Goal: Information Seeking & Learning: Learn about a topic

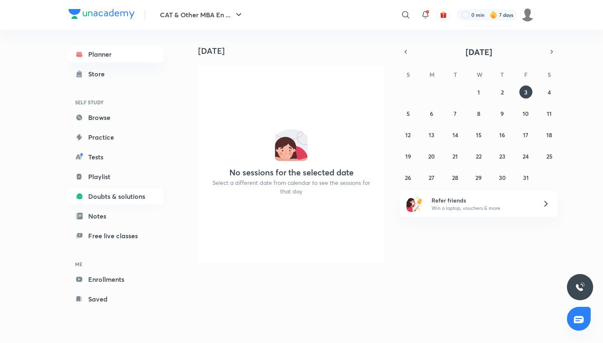
click at [100, 199] on link "Doubts & solutions" at bounding box center [116, 196] width 95 height 16
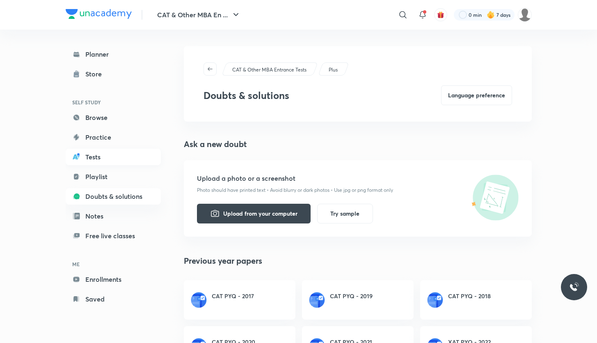
scroll to position [3, 0]
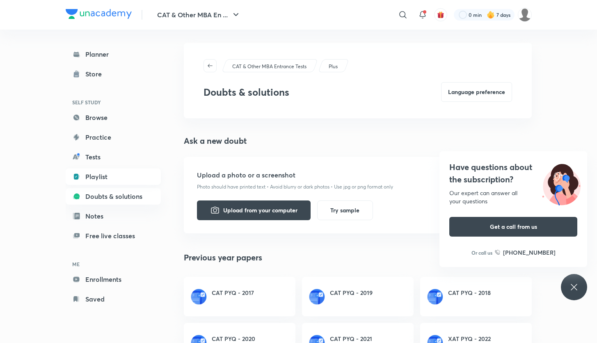
click at [102, 173] on link "Playlist" at bounding box center [113, 176] width 95 height 16
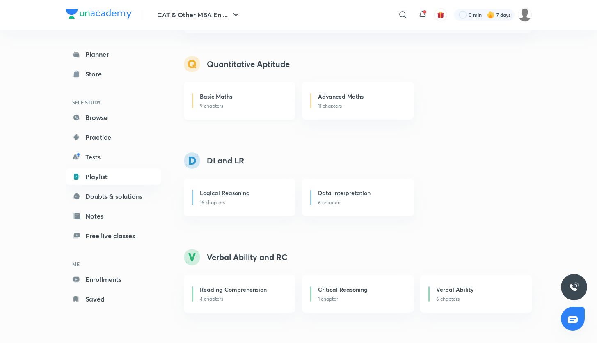
scroll to position [72, 0]
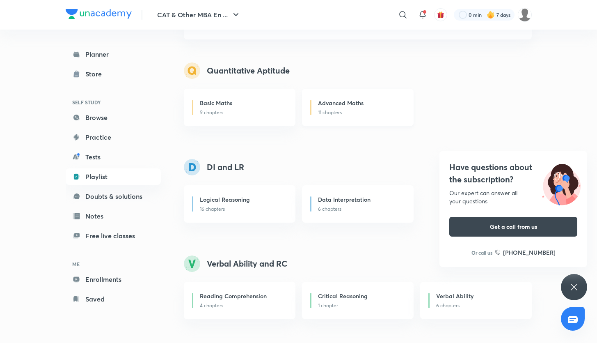
click at [325, 112] on p "11 chapters" at bounding box center [360, 112] width 85 height 7
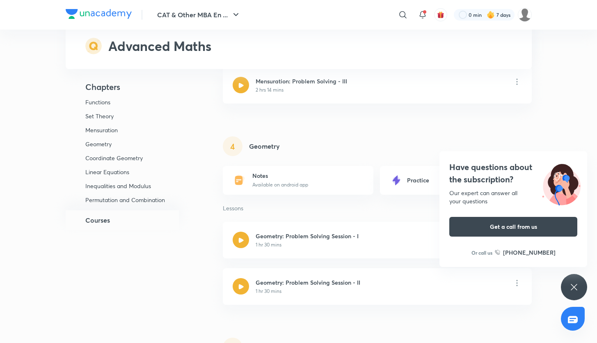
scroll to position [599, 0]
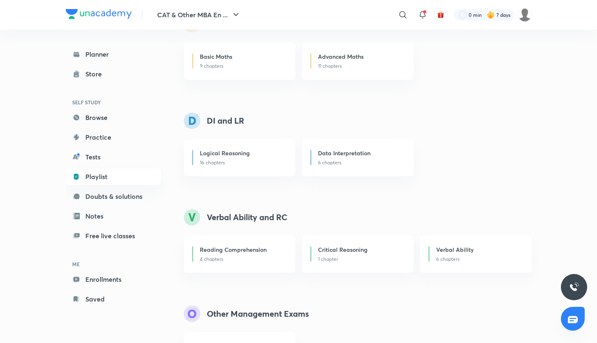
scroll to position [122, 0]
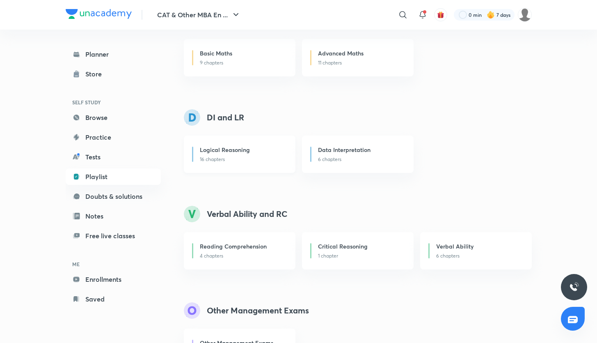
click at [252, 142] on div "Logical Reasoning 16 chapters" at bounding box center [240, 153] width 112 height 37
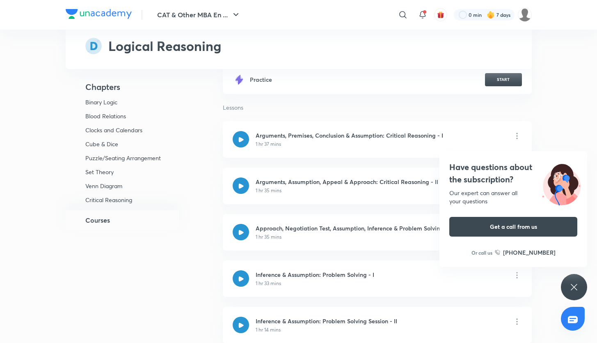
scroll to position [2339, 0]
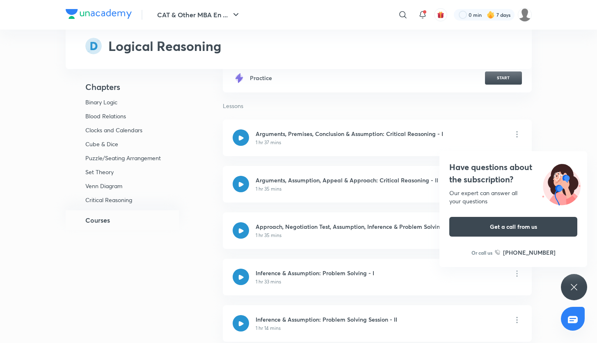
click at [569, 292] on div "Have questions about the subscription? Our expert can answer all your questions…" at bounding box center [574, 287] width 26 height 26
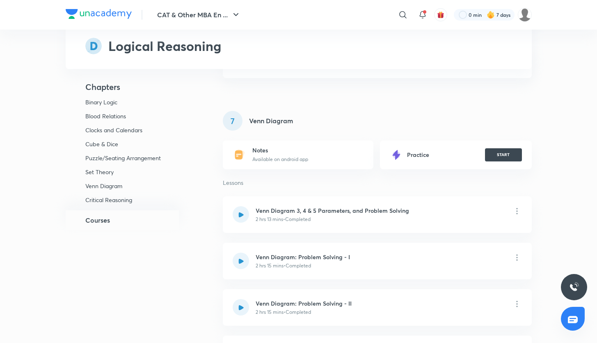
scroll to position [1966, 0]
